Goal: Task Accomplishment & Management: Use online tool/utility

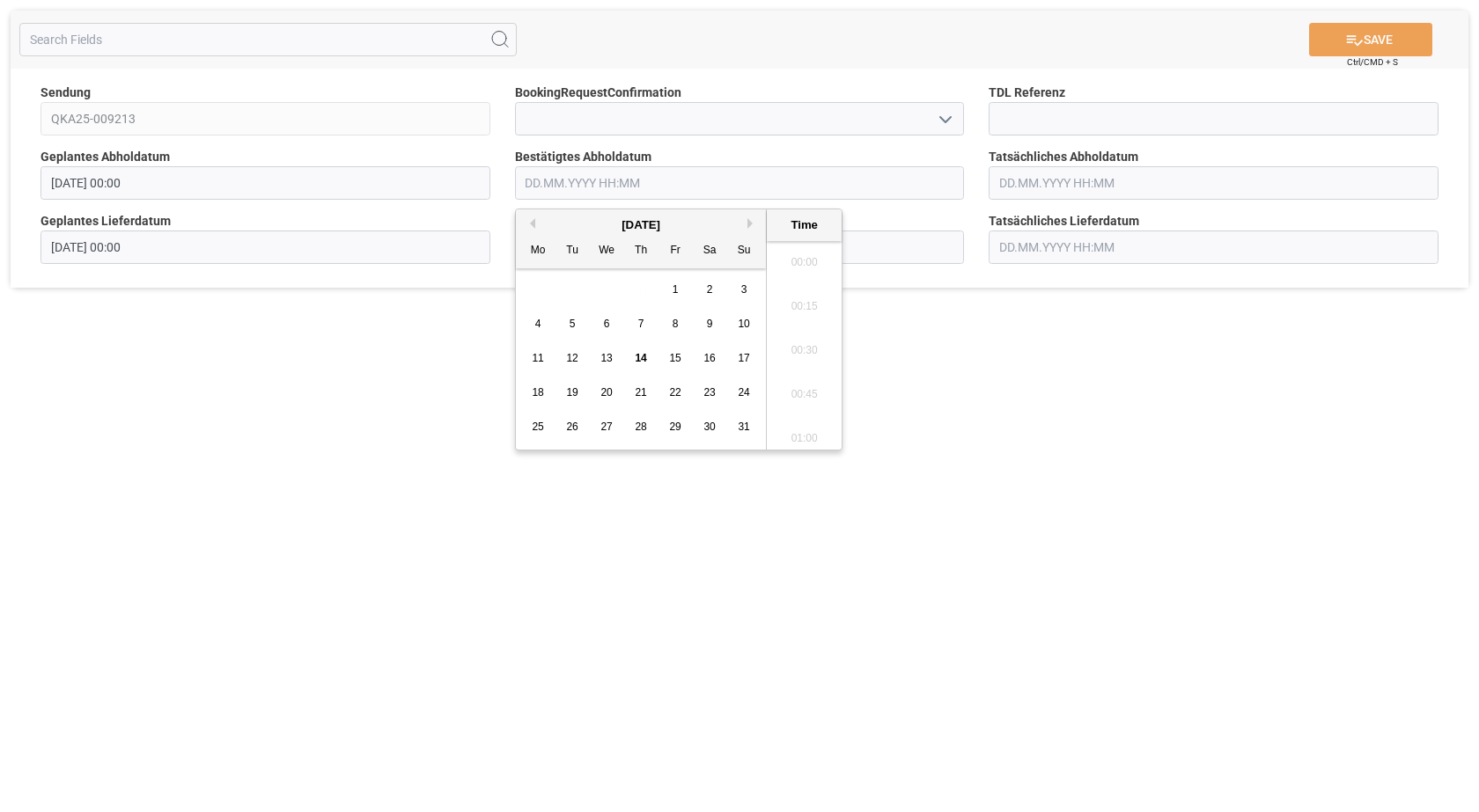
click at [519, 180] on input "text" at bounding box center [740, 183] width 449 height 34
click at [571, 404] on div "19" at bounding box center [572, 393] width 22 height 21
type input "[DATE] 00:00"
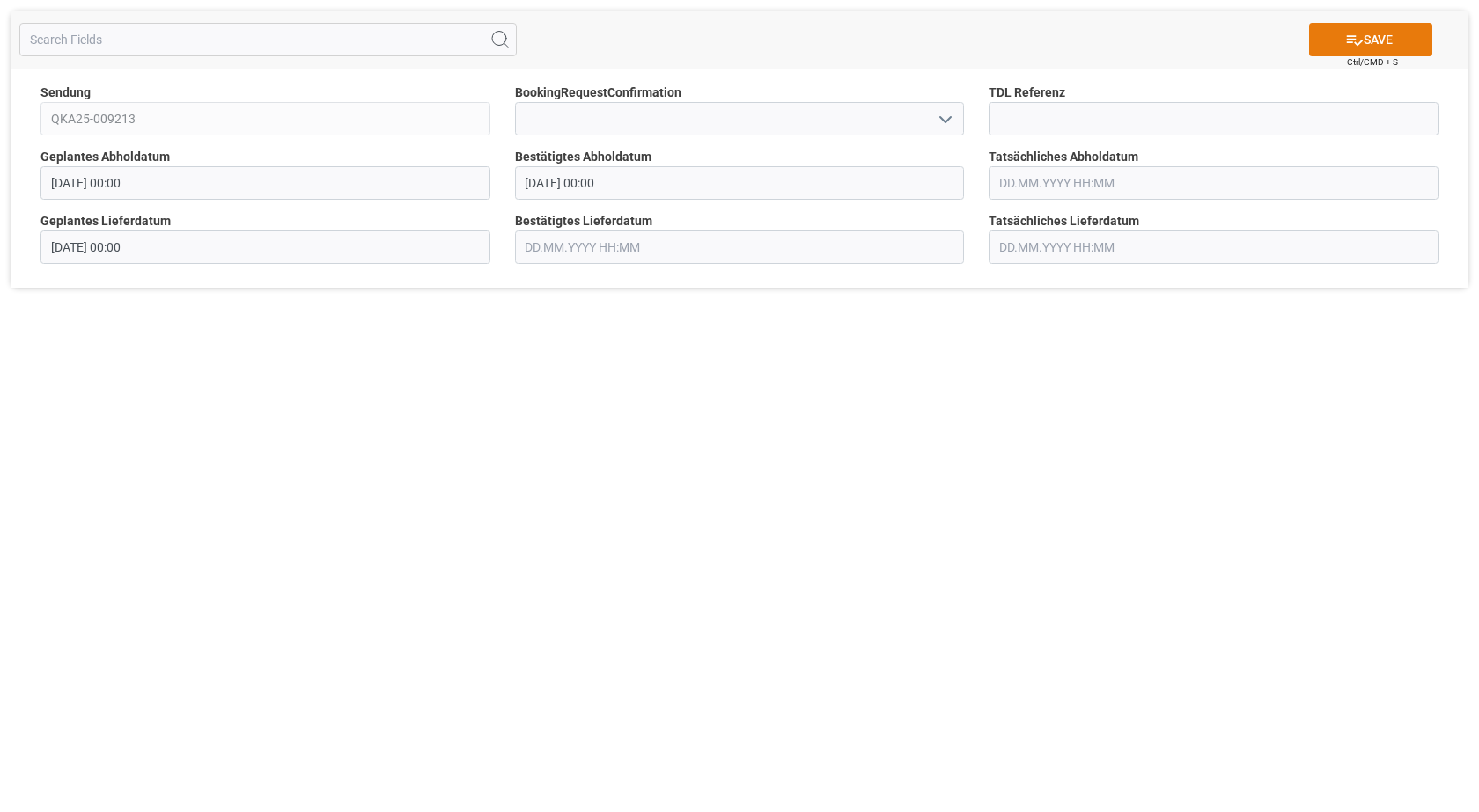
click at [1365, 42] on button "SAVE" at bounding box center [1370, 40] width 123 height 34
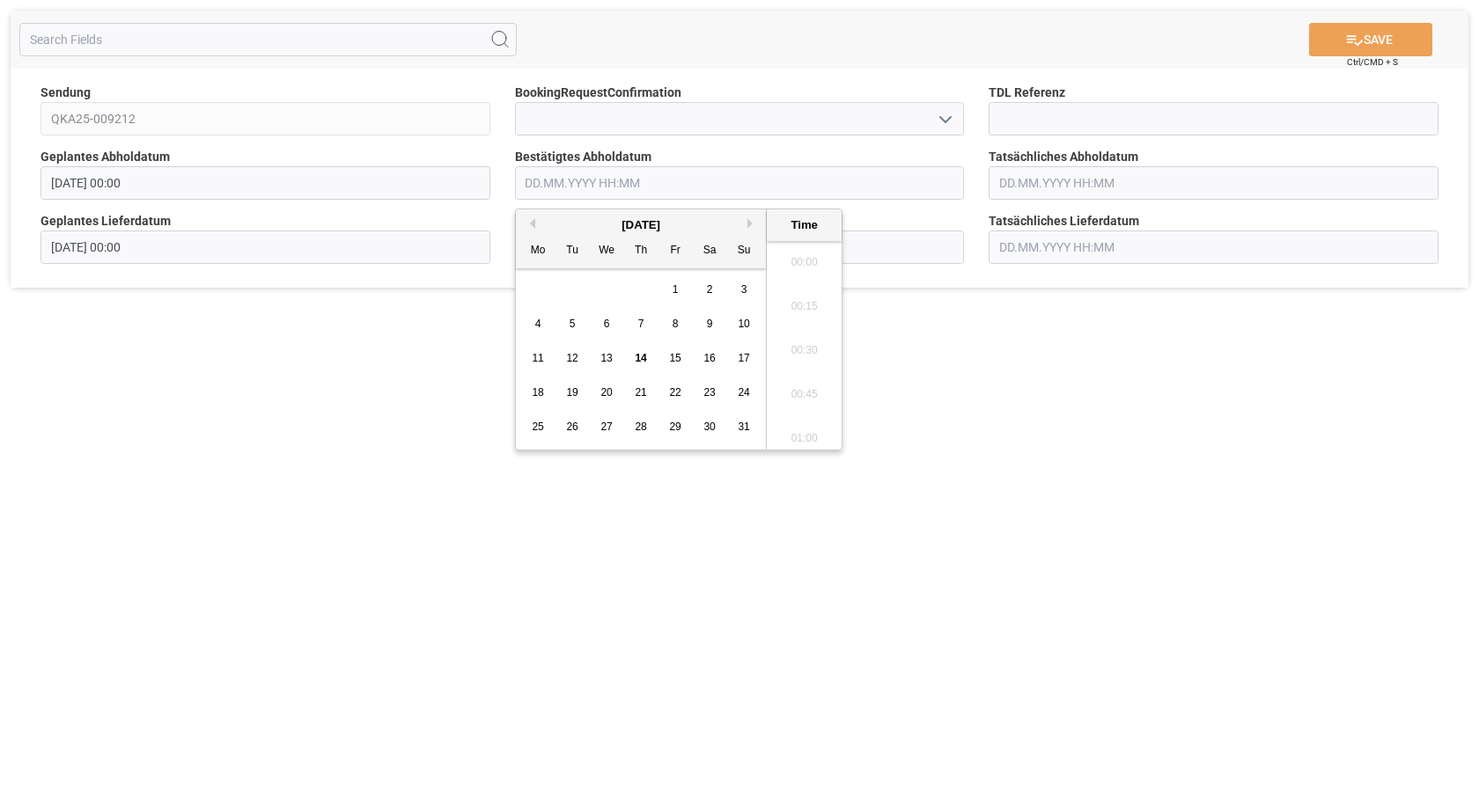
click at [532, 183] on input "text" at bounding box center [740, 183] width 449 height 34
click at [572, 389] on span "19" at bounding box center [571, 392] width 12 height 12
type input "[DATE] 00:00"
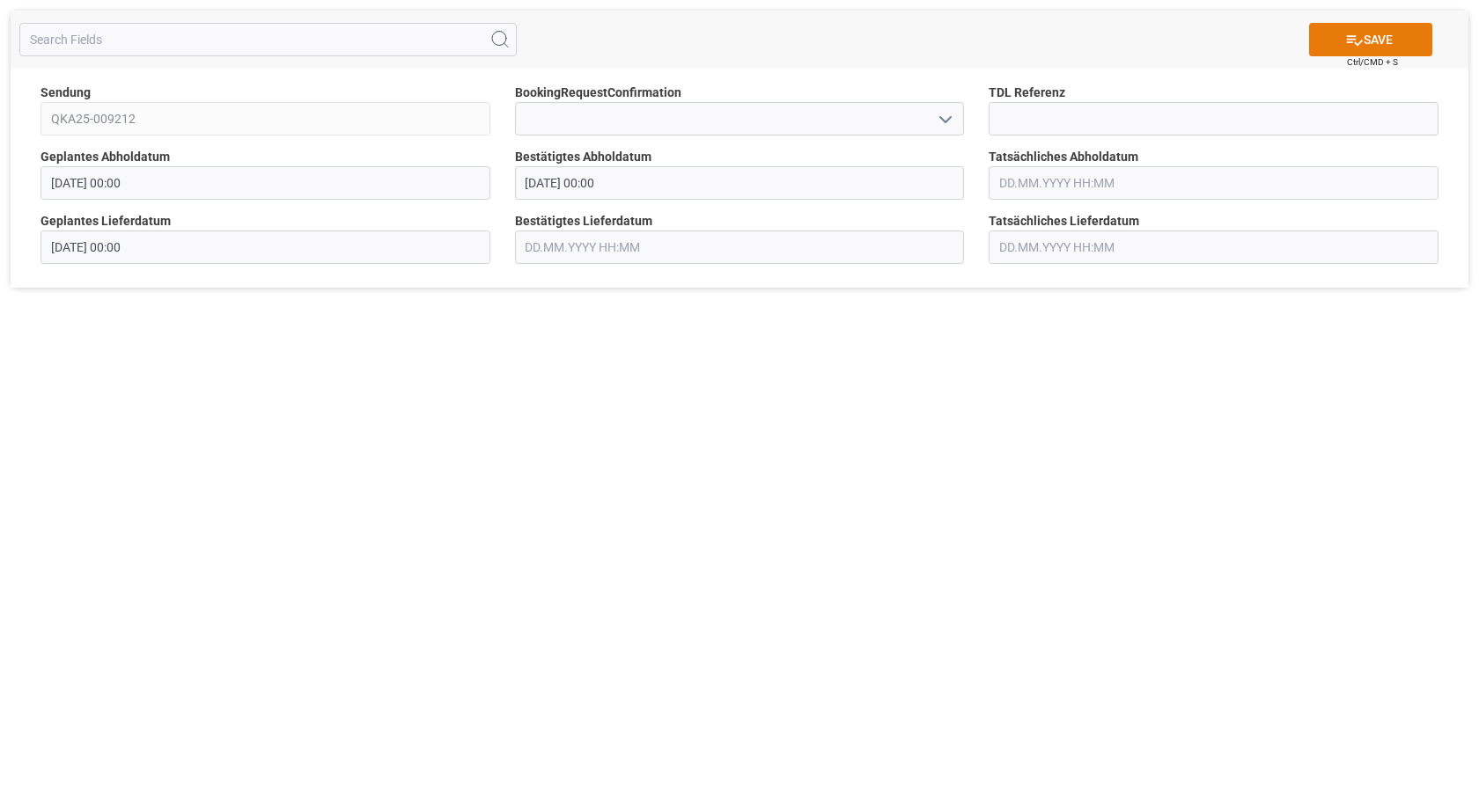
click at [1363, 28] on button "SAVE" at bounding box center [1370, 40] width 123 height 34
click at [520, 190] on input "text" at bounding box center [740, 183] width 449 height 34
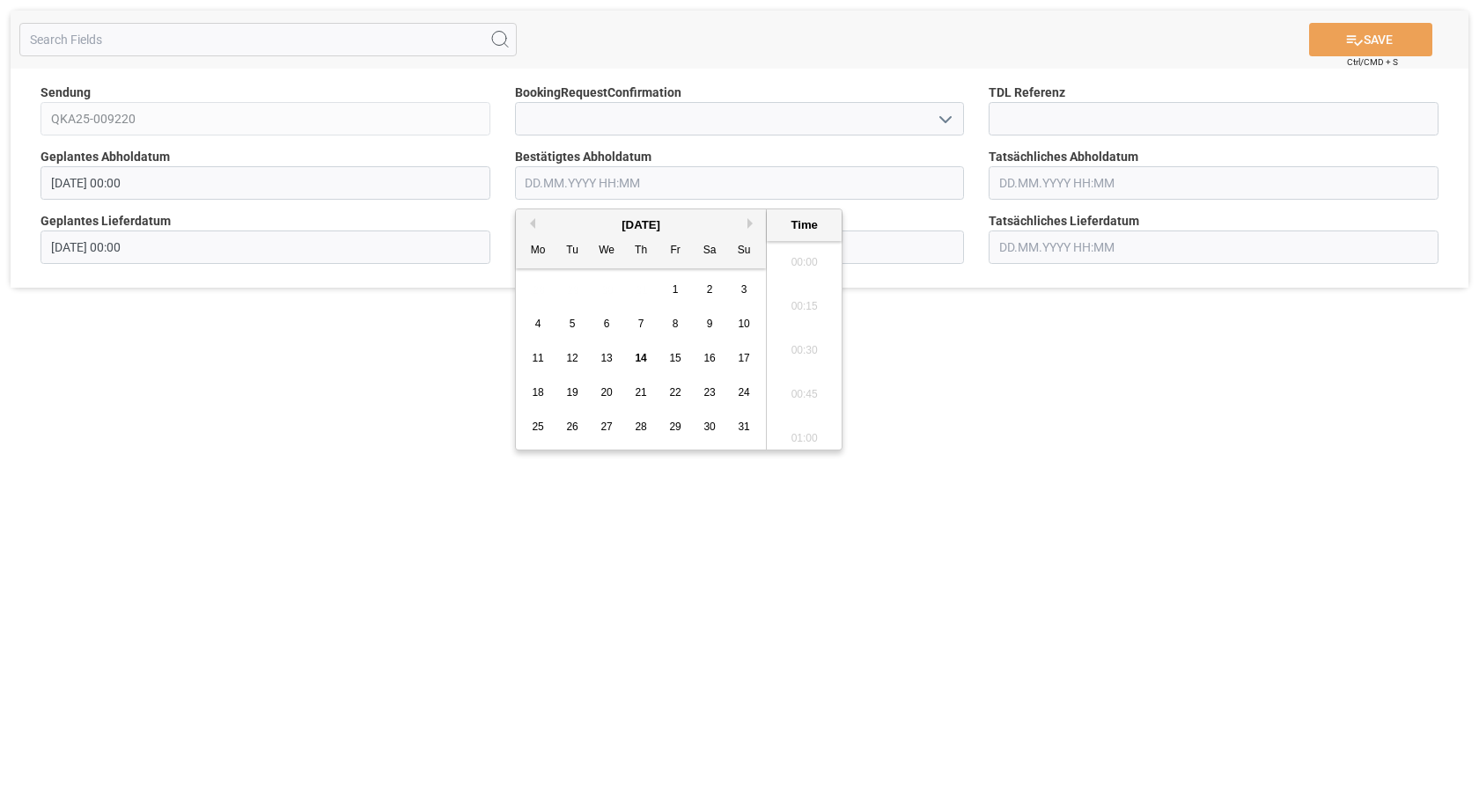
scroll to position [2382, 0]
click at [570, 398] on span "19" at bounding box center [571, 392] width 12 height 12
type input "[DATE] 00:00"
click at [1376, 46] on button "SAVE" at bounding box center [1370, 40] width 123 height 34
